Goal: Share content: Share content

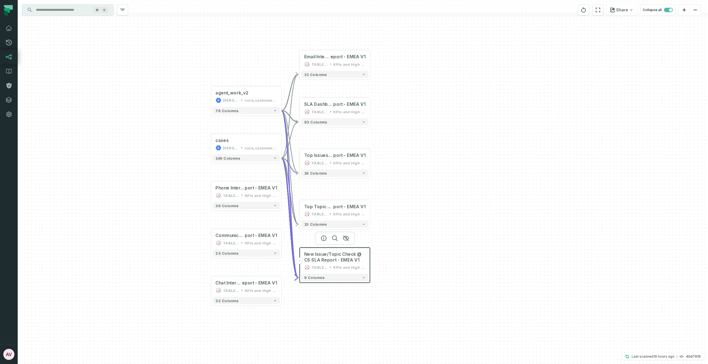
click at [498, 118] on div "+ agent_work_v2 [PERSON_NAME]-warehouse core_customer_service + 76 columns + ca…" at bounding box center [363, 182] width 690 height 364
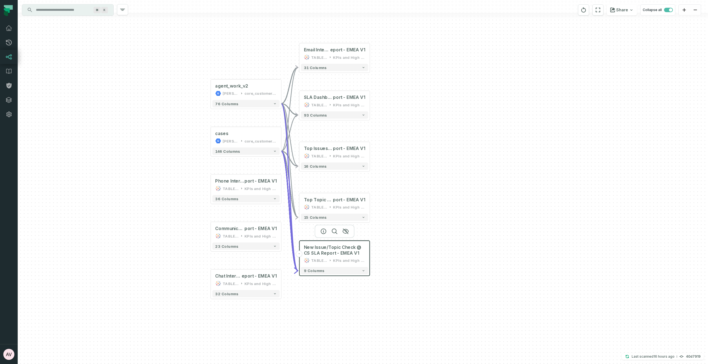
click at [486, 173] on div "+ agent_work_v2 [PERSON_NAME]-warehouse core_customer_service + 76 columns + ca…" at bounding box center [363, 182] width 690 height 364
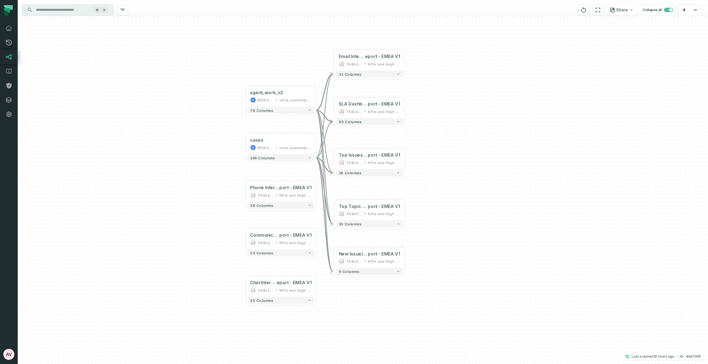
drag, startPoint x: 399, startPoint y: 175, endPoint x: 433, endPoint y: 181, distance: 35.5
click at [433, 181] on div "+ agent_work_v2 [PERSON_NAME]-warehouse core_customer_service + 76 columns + ca…" at bounding box center [363, 182] width 690 height 364
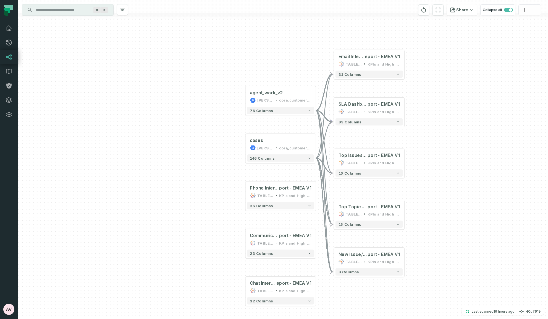
click at [61, 10] on input "Discovery Provider cmdk menu" at bounding box center [63, 10] width 60 height 9
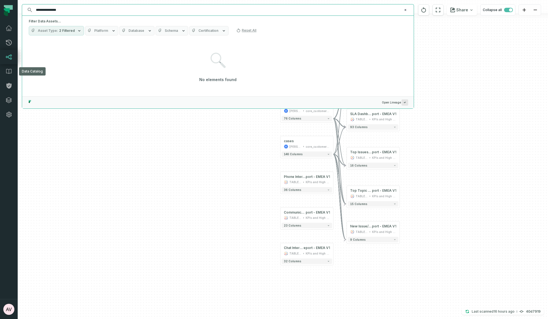
type input "**********"
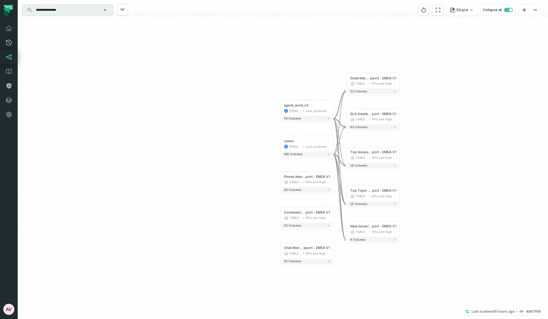
click at [442, 135] on div "+ agent_work_v2 [PERSON_NAME]-warehouse core_customer_service + 76 columns + ca…" at bounding box center [283, 159] width 530 height 319
click at [294, 215] on div "Communication Volume @ CS SLA Re port - EMEA V1 TABLEAU KPIs and High Level" at bounding box center [307, 214] width 50 height 13
click at [300, 249] on span "Chat Interval @ CS SLA R" at bounding box center [294, 248] width 20 height 4
click at [364, 228] on div "New Issue/Topic Check @ CS SLA Re port - EMEA V1 TABLEAU KPIs and High Level" at bounding box center [373, 228] width 50 height 13
click at [363, 191] on span "Top Topic @ CS SLA Re" at bounding box center [361, 190] width 22 height 4
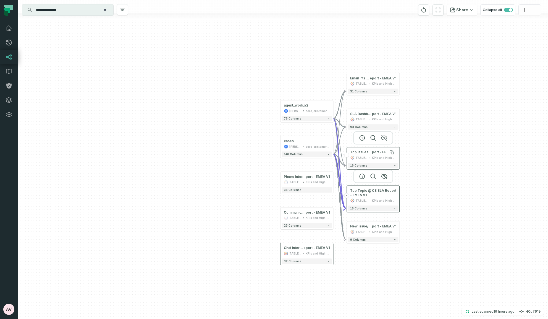
click at [360, 151] on span "Top Issues @ CS SLA Re" at bounding box center [361, 152] width 22 height 4
click at [360, 113] on span "SLA Dashboard @ CS SLA Re" at bounding box center [361, 114] width 22 height 4
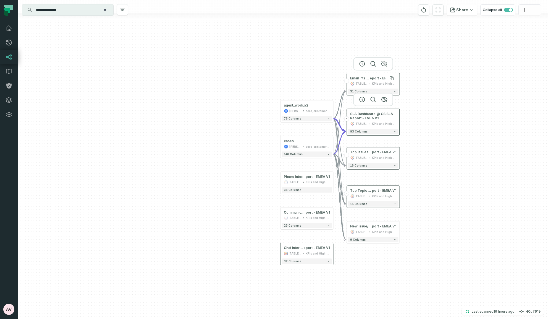
click at [363, 80] on span "Email Interval @ CS SLA R" at bounding box center [360, 78] width 20 height 4
click at [360, 228] on span "New Issue/Topic Check @ CS SLA Re" at bounding box center [361, 226] width 22 height 4
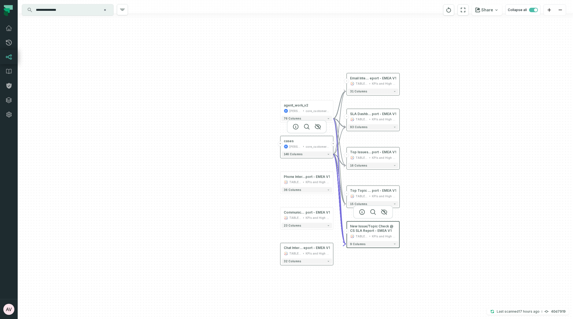
click at [317, 138] on div "cases [PERSON_NAME]-warehouse core_customer_service" at bounding box center [307, 143] width 50 height 13
click at [297, 126] on icon "button" at bounding box center [295, 126] width 7 height 7
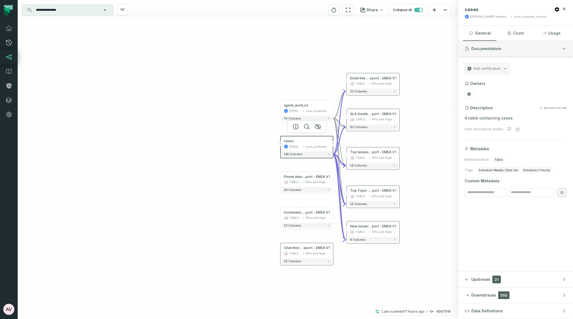
click at [564, 48] on icon "button" at bounding box center [564, 48] width 4 height 4
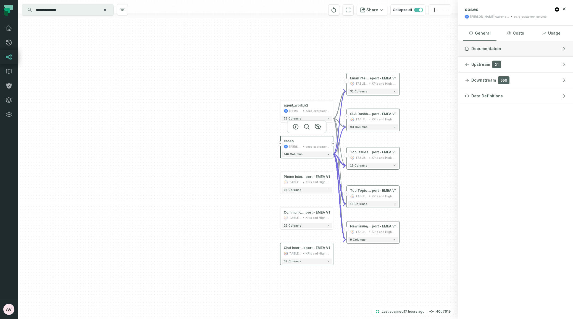
click at [564, 48] on icon "button" at bounding box center [565, 48] width 2 height 3
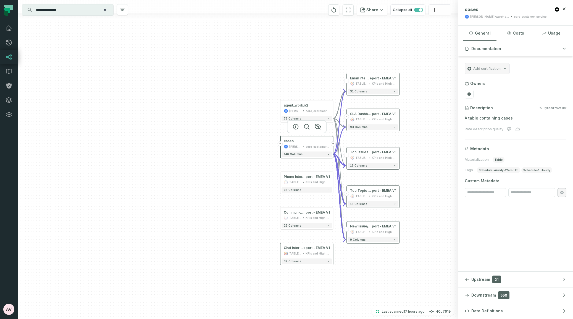
drag, startPoint x: 468, startPoint y: 311, endPoint x: 370, endPoint y: 268, distance: 107.6
click at [370, 268] on div "**********" at bounding box center [296, 159] width 556 height 319
click at [318, 104] on div "agent_work_v2" at bounding box center [307, 105] width 46 height 4
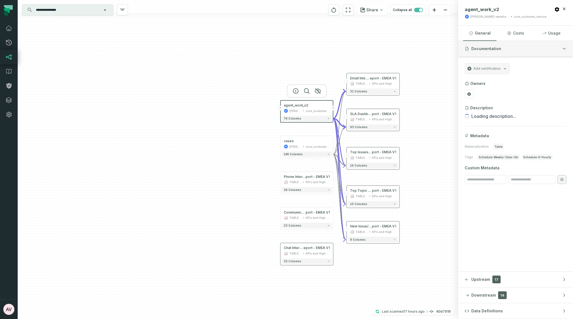
click at [563, 48] on icon "button" at bounding box center [564, 48] width 4 height 4
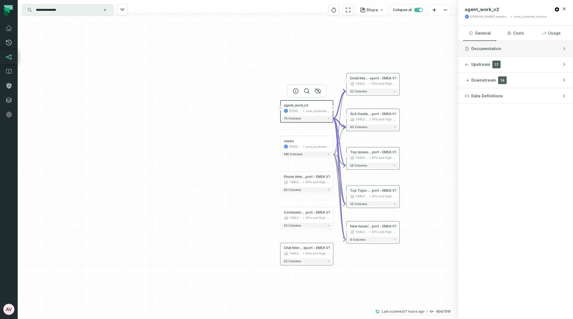
click at [563, 48] on icon "button" at bounding box center [564, 48] width 4 height 4
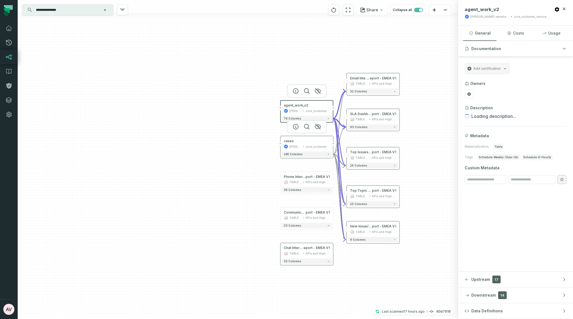
click at [312, 143] on div "cases [PERSON_NAME]-warehouse core_customer_service" at bounding box center [307, 143] width 50 height 13
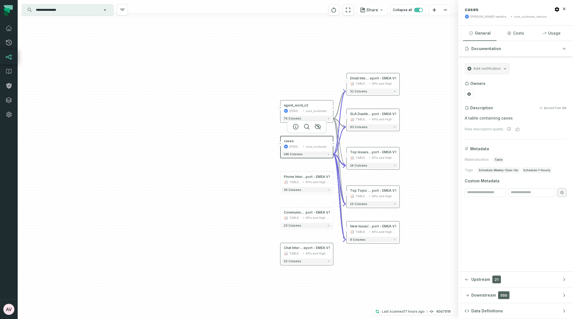
click at [231, 75] on div "+ agent_work_v2 [PERSON_NAME]-warehouse core_customer_service + 76 columns + ca…" at bounding box center [238, 159] width 441 height 319
click at [565, 9] on icon "button" at bounding box center [564, 8] width 2 height 2
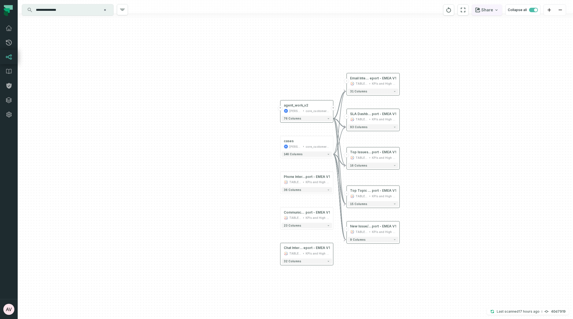
click at [483, 11] on button "Share" at bounding box center [487, 9] width 30 height 11
drag, startPoint x: 456, startPoint y: 47, endPoint x: 441, endPoint y: 51, distance: 15.4
click at [441, 51] on button "Copy layout link Copy link to current graph" at bounding box center [458, 51] width 88 height 21
